Goal: Transaction & Acquisition: Book appointment/travel/reservation

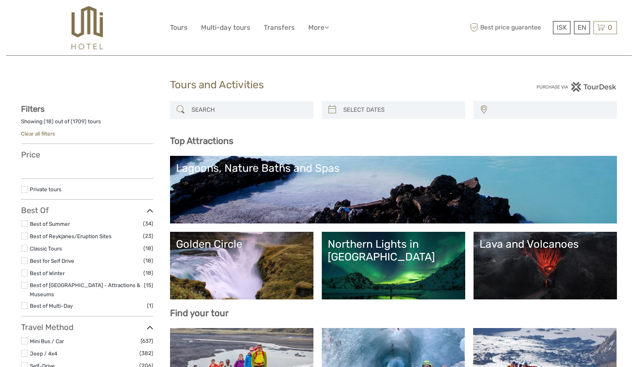
select select
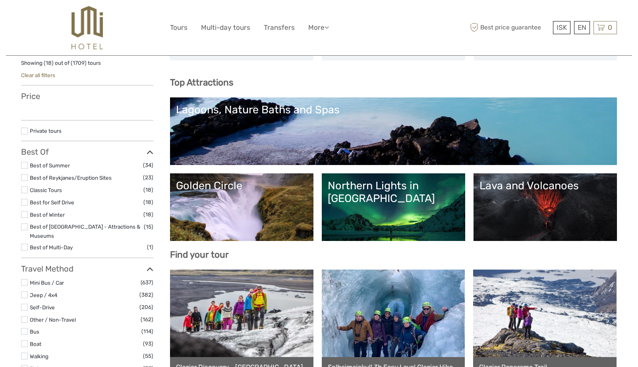
select select
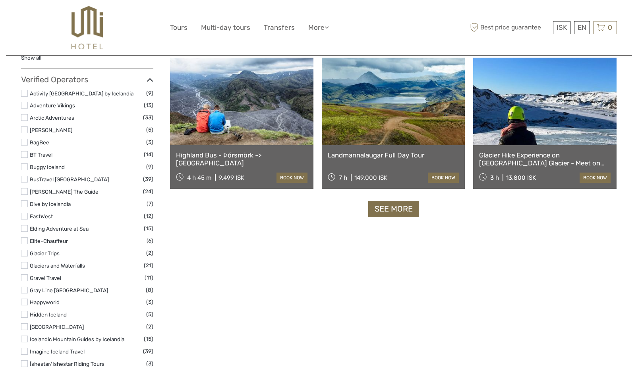
scroll to position [896, 0]
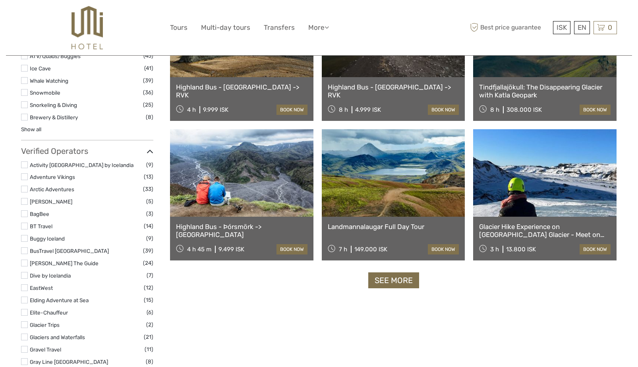
click at [242, 172] on link at bounding box center [241, 172] width 143 height 87
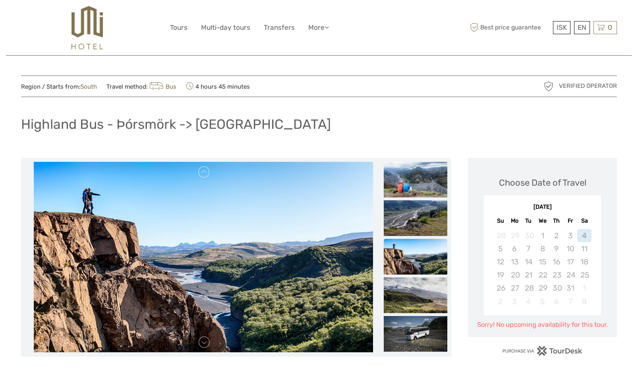
click at [571, 21] on div "ISK ISK € $ £ EN English Español Deutsch 0 Items Total 0 ISK Checkout The shopp…" at bounding box center [584, 27] width 66 height 13
click at [583, 25] on div "EN English Español Deutsch" at bounding box center [582, 27] width 16 height 13
click at [573, 43] on link "English" at bounding box center [572, 44] width 33 height 14
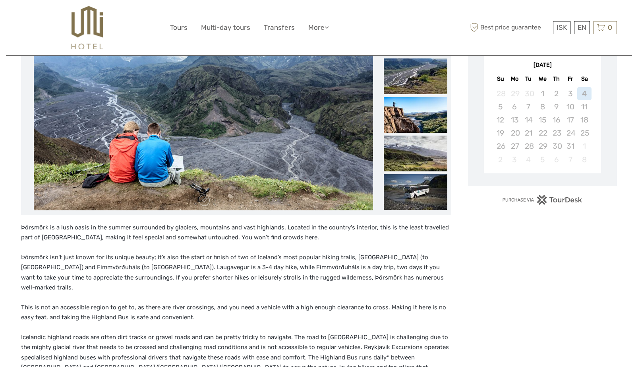
scroll to position [143, 0]
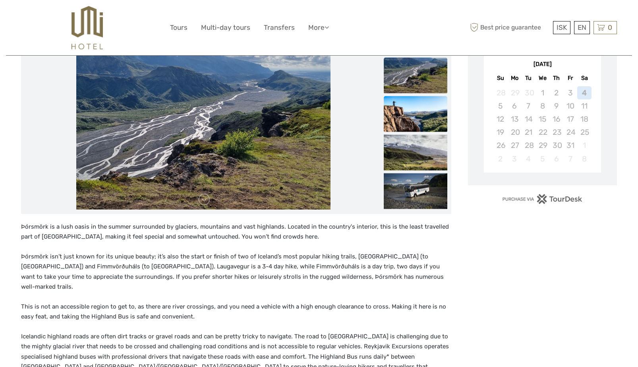
click at [429, 116] on img at bounding box center [416, 114] width 64 height 36
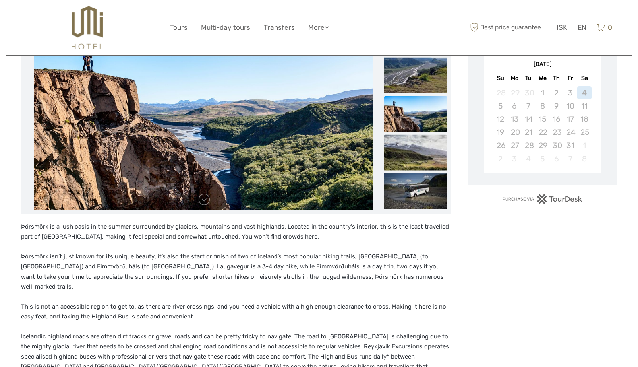
click at [427, 159] on img at bounding box center [416, 152] width 64 height 36
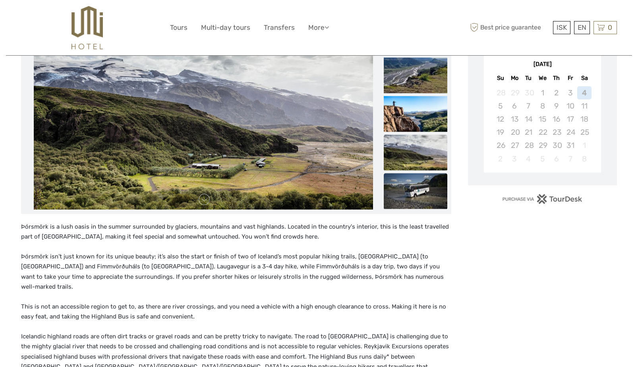
click at [431, 176] on img at bounding box center [416, 191] width 64 height 36
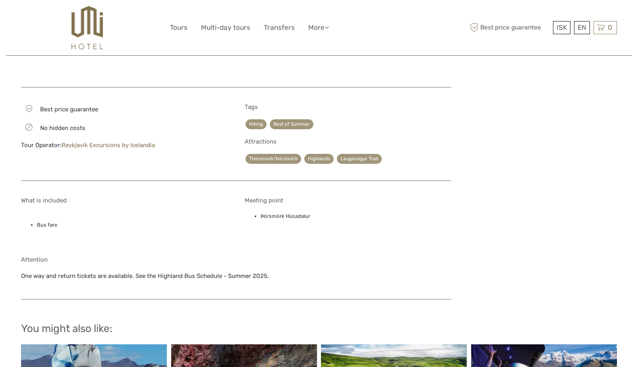
scroll to position [477, 0]
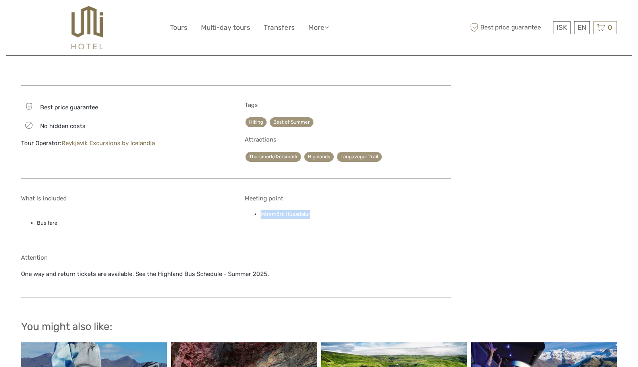
drag, startPoint x: 261, startPoint y: 194, endPoint x: 309, endPoint y: 197, distance: 49.0
click at [309, 210] on li "Þórsmörk Húsadalur" at bounding box center [356, 214] width 191 height 9
copy li "Þórsmörk Húsadalur"
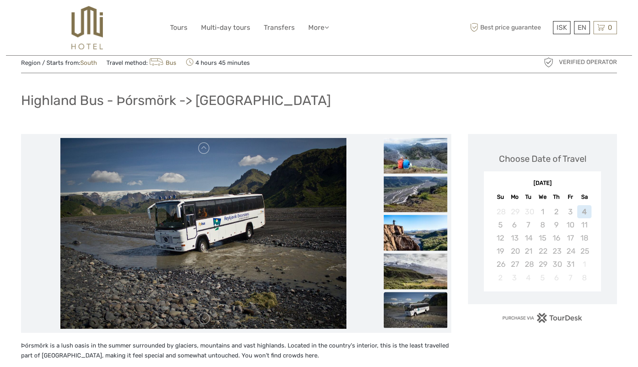
scroll to position [0, 0]
